Goal: Navigation & Orientation: Find specific page/section

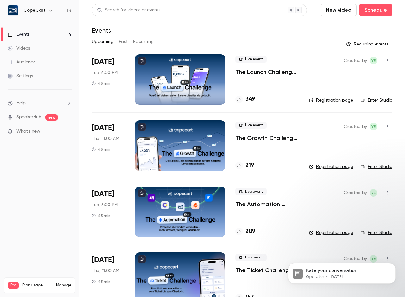
scroll to position [18, 0]
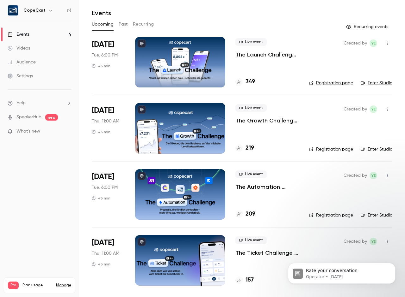
click at [39, 62] on link "Audience" at bounding box center [39, 62] width 79 height 14
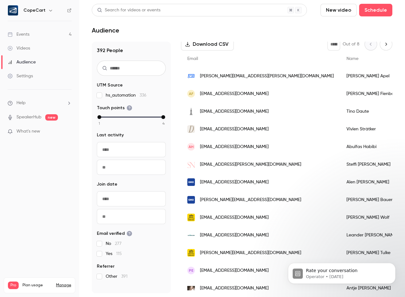
scroll to position [106, 0]
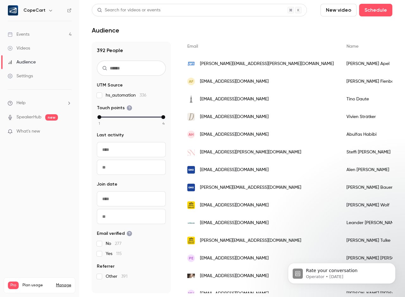
click at [247, 65] on span "[PERSON_NAME][EMAIL_ADDRESS][PERSON_NAME][DOMAIN_NAME]" at bounding box center [267, 64] width 134 height 7
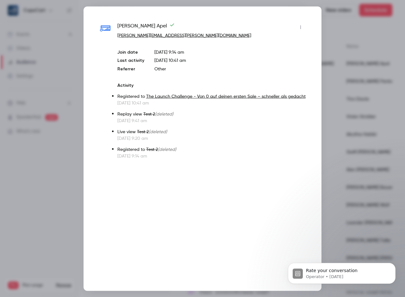
click at [331, 29] on div at bounding box center [202, 148] width 405 height 297
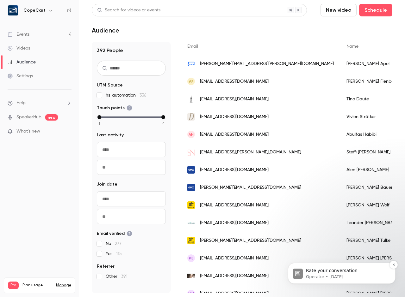
click at [362, 274] on p "Rate your conversation" at bounding box center [347, 271] width 82 height 6
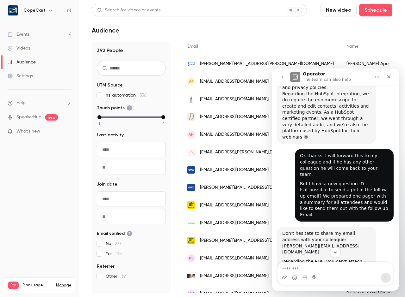
scroll to position [832, 0]
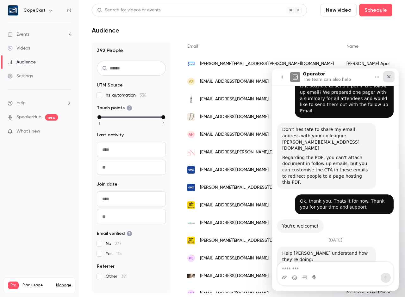
click at [389, 78] on icon "Close" at bounding box center [388, 76] width 3 height 3
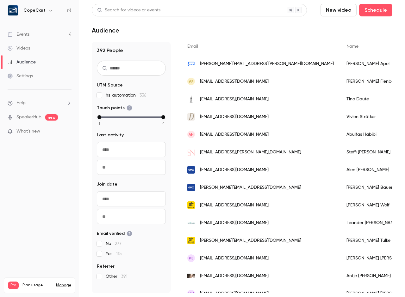
click at [26, 35] on div "Events" at bounding box center [19, 34] width 22 height 6
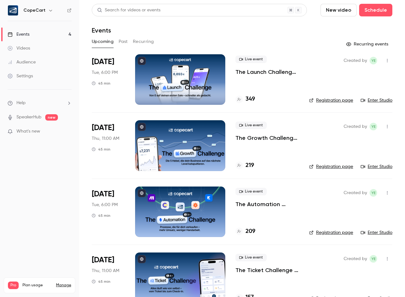
click at [378, 99] on link "Enter Studio" at bounding box center [376, 100] width 32 height 6
click at [51, 58] on link "Audience" at bounding box center [39, 62] width 79 height 14
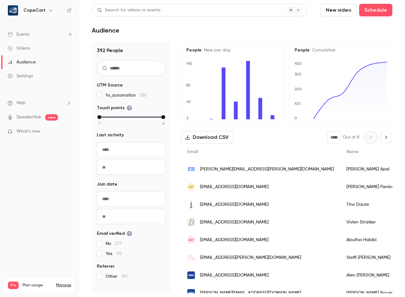
click at [34, 37] on link "Events 4" at bounding box center [39, 34] width 79 height 14
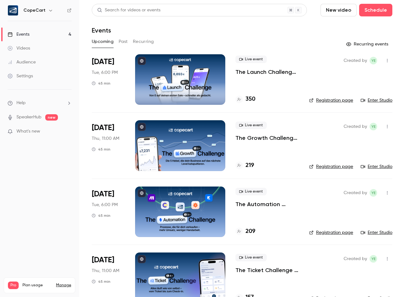
click at [33, 62] on div "Audience" at bounding box center [22, 62] width 28 height 6
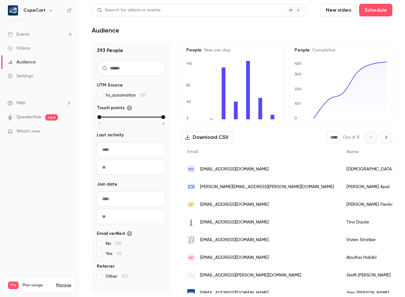
click at [32, 36] on link "Events 4" at bounding box center [39, 34] width 79 height 14
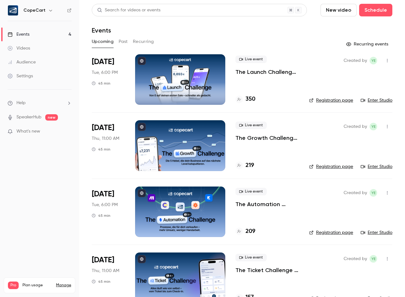
click at [31, 64] on div "Audience" at bounding box center [22, 62] width 28 height 6
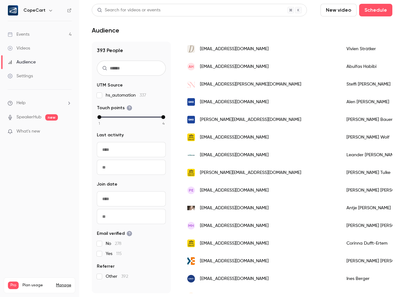
scroll to position [192, 0]
